Goal: Find specific page/section: Find specific page/section

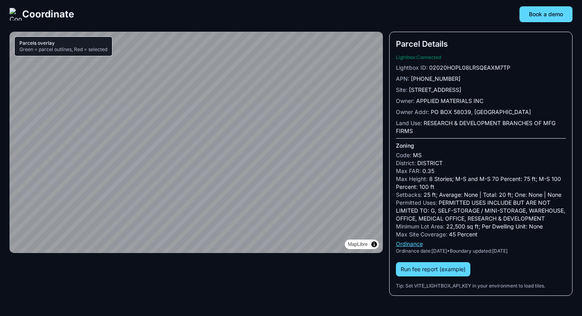
click at [207, 14] on div "Coordinate Book a demo" at bounding box center [291, 14] width 582 height 16
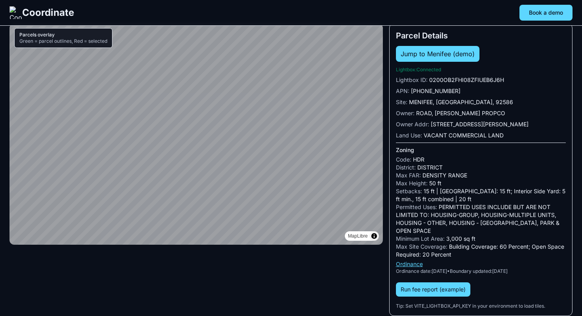
scroll to position [13, 0]
click at [415, 266] on link "Ordinance" at bounding box center [409, 264] width 27 height 7
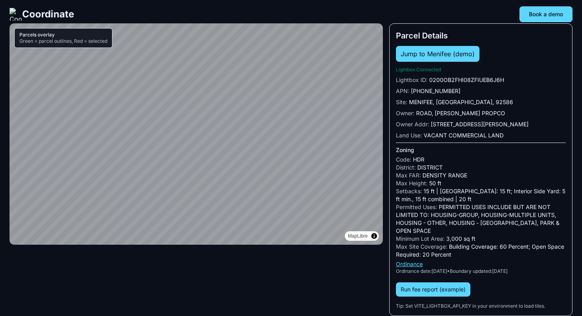
scroll to position [0, 0]
